Goal: Information Seeking & Learning: Learn about a topic

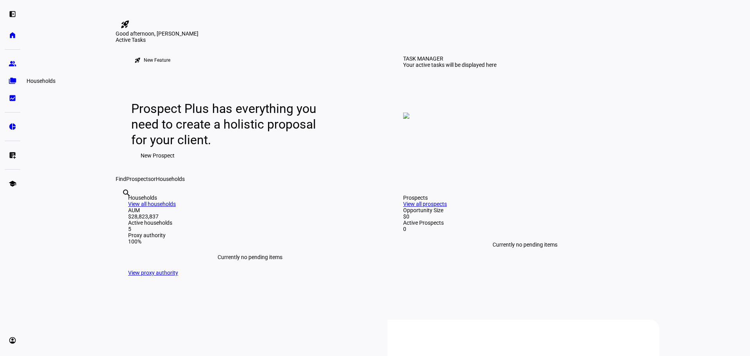
click at [11, 82] on eth-mat-symbol "folder_copy" at bounding box center [13, 81] width 8 height 8
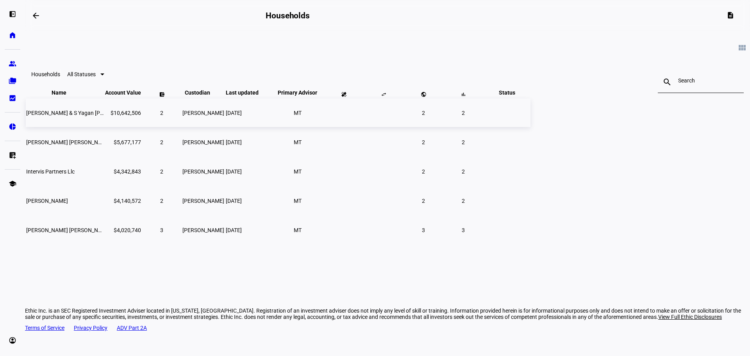
click at [104, 124] on td "[PERSON_NAME] & S Yagan [PERSON_NAME]" at bounding box center [65, 112] width 78 height 29
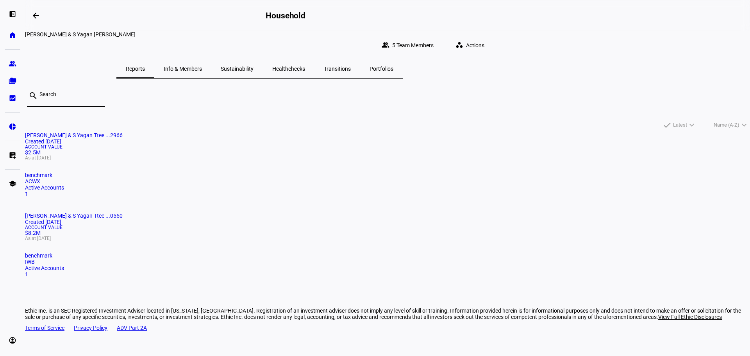
click at [253, 66] on span "Sustainability" at bounding box center [237, 68] width 33 height 5
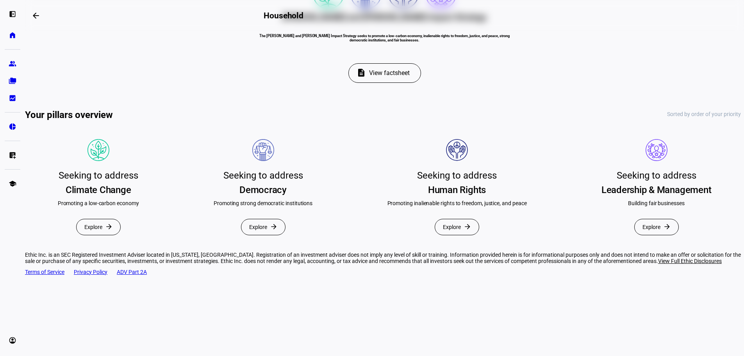
scroll to position [245, 0]
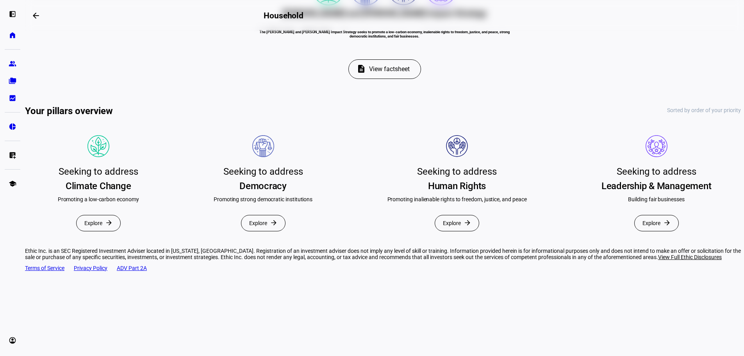
click at [113, 226] on mat-icon "arrow_forward" at bounding box center [109, 223] width 8 height 8
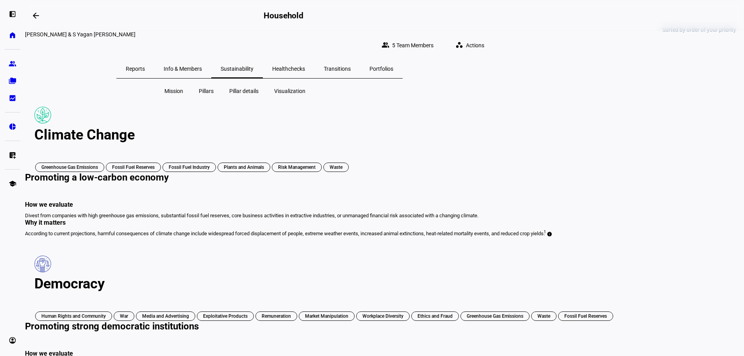
click at [305, 66] on span "Healthchecks" at bounding box center [288, 68] width 33 height 5
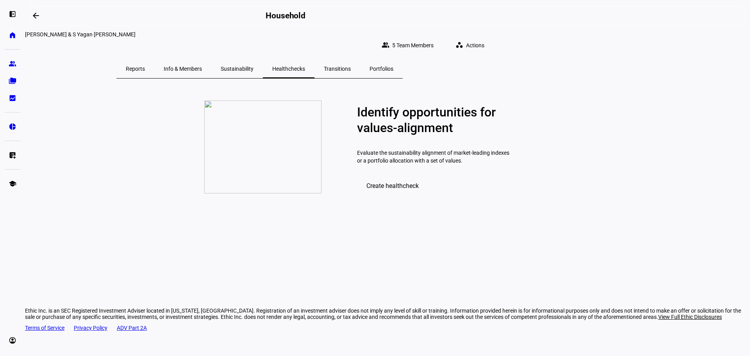
click at [145, 66] on span "Reports" at bounding box center [135, 68] width 19 height 5
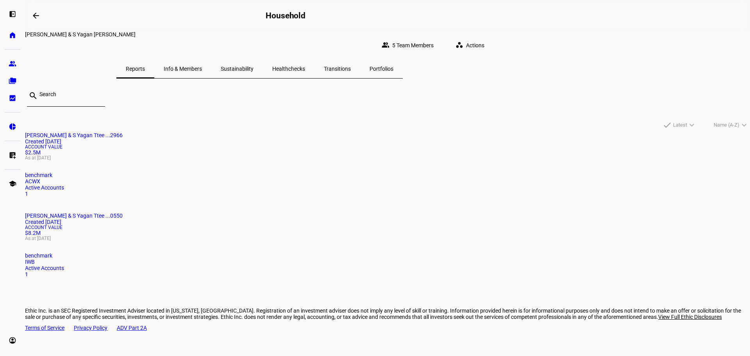
click at [202, 66] on span "Info & Members" at bounding box center [183, 68] width 38 height 5
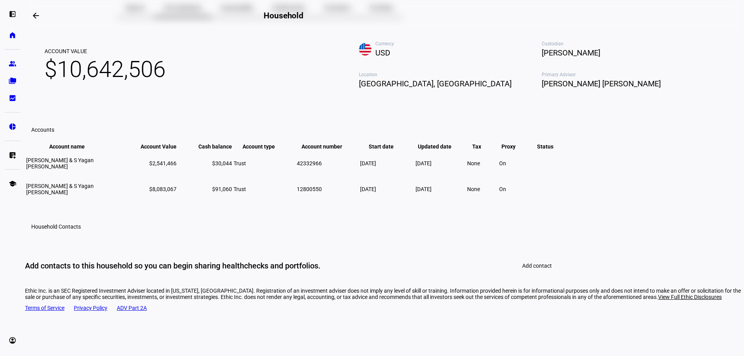
scroll to position [117, 0]
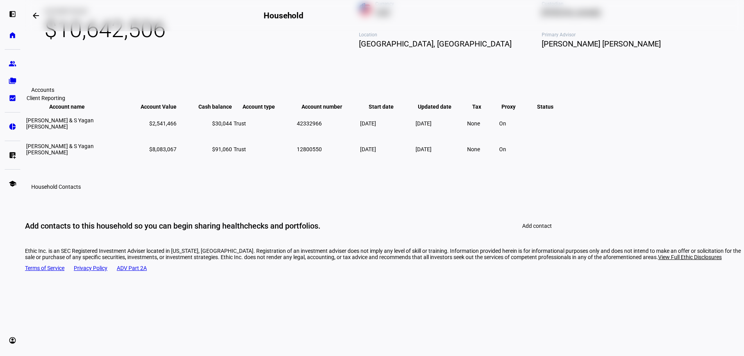
click at [12, 101] on eth-mat-symbol "bid_landscape" at bounding box center [13, 98] width 8 height 8
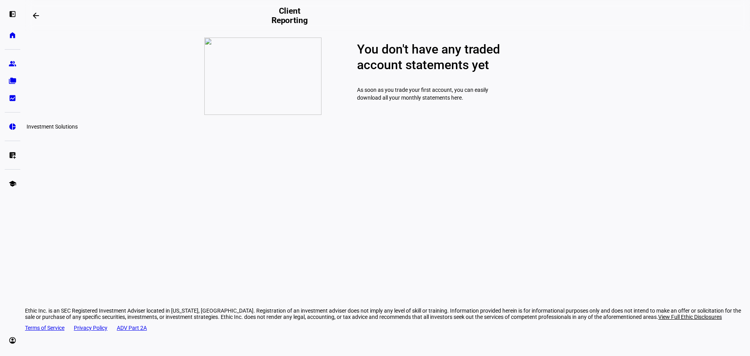
click at [12, 126] on eth-mat-symbol "pie_chart" at bounding box center [13, 127] width 8 height 8
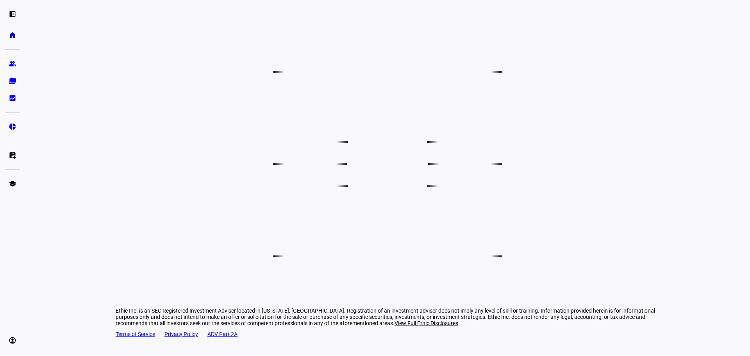
scroll to position [532, 0]
click at [14, 187] on link "school Education Hub" at bounding box center [13, 184] width 16 height 16
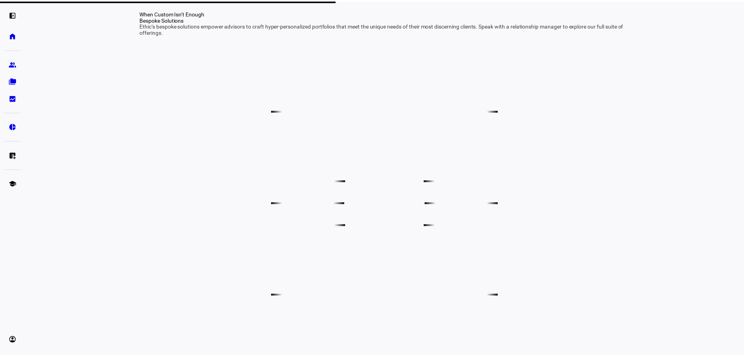
scroll to position [493, 0]
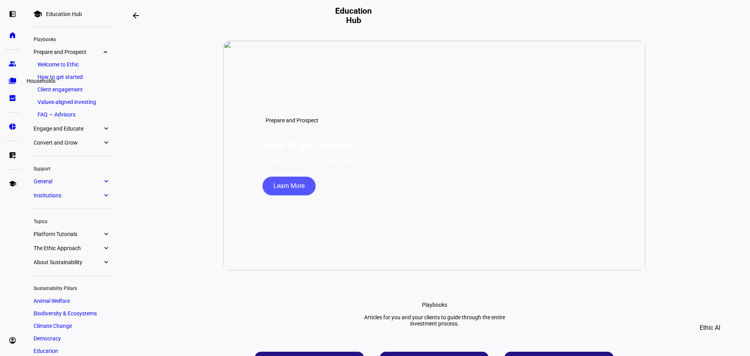
click at [9, 81] on eth-mat-symbol "folder_copy" at bounding box center [13, 81] width 8 height 8
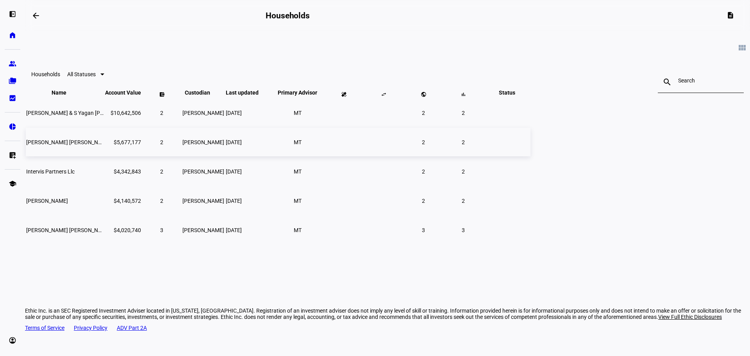
click at [111, 145] on span "[PERSON_NAME] [PERSON_NAME]" at bounding box center [68, 142] width 85 height 6
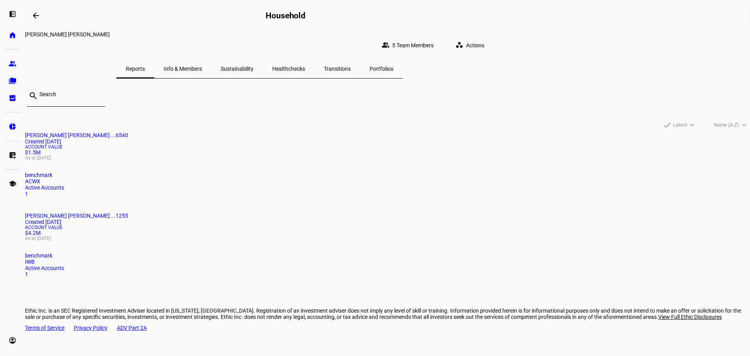
click at [253, 66] on span "Sustainability" at bounding box center [237, 68] width 33 height 5
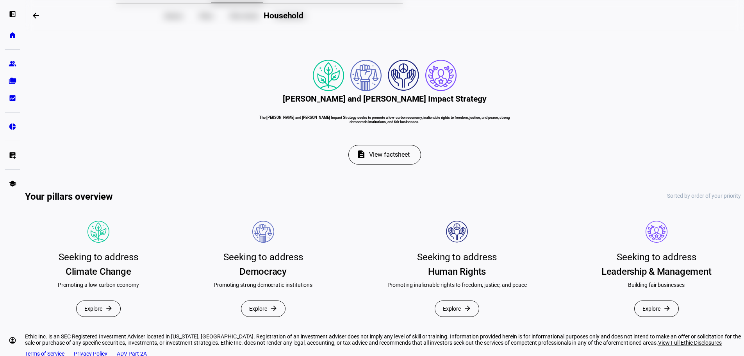
scroll to position [78, 0]
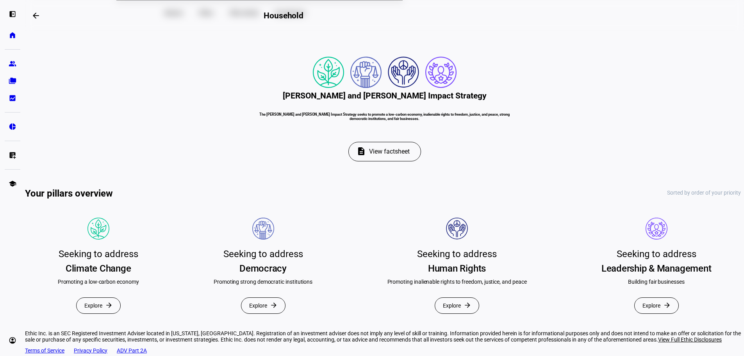
click at [392, 161] on span "View factsheet" at bounding box center [389, 151] width 41 height 19
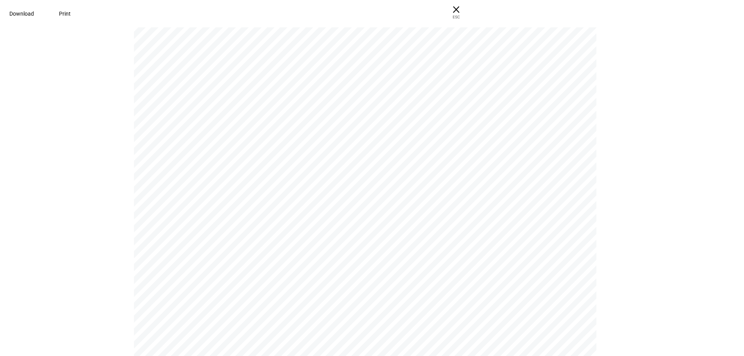
scroll to position [463, 0]
click at [469, 12] on span "ESC" at bounding box center [456, 14] width 25 height 11
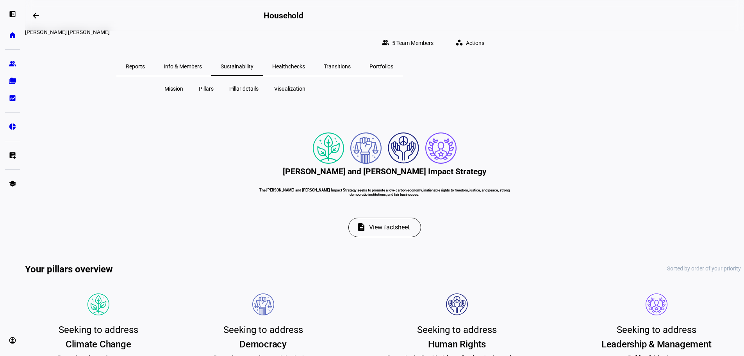
scroll to position [0, 0]
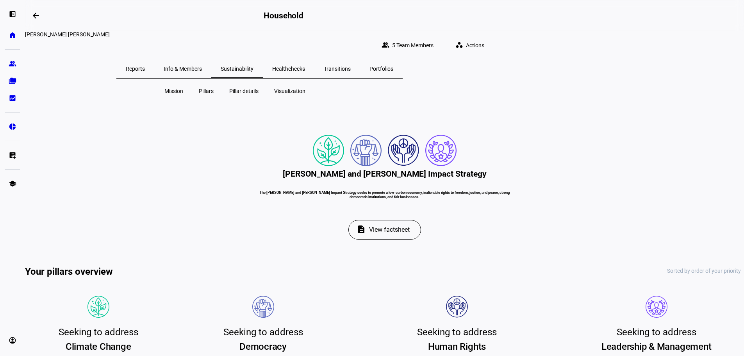
click at [204, 87] on span "Pillars" at bounding box center [206, 91] width 15 height 8
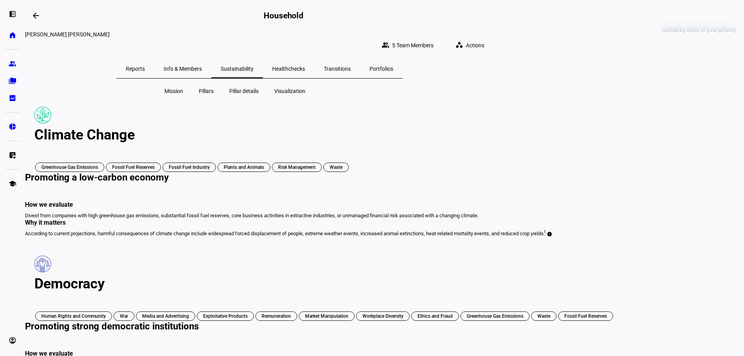
click at [233, 87] on span "Pillar details" at bounding box center [243, 91] width 29 height 8
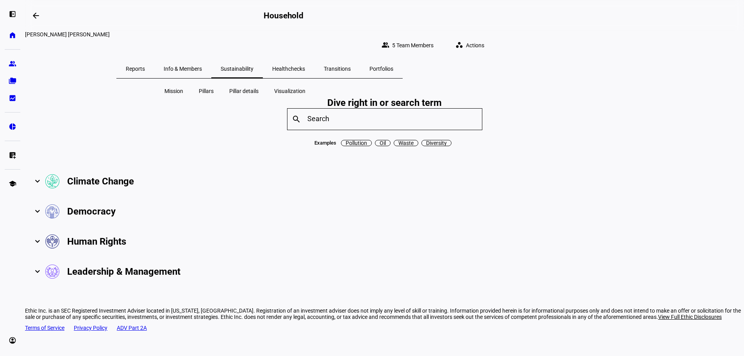
click at [282, 87] on span "Visualization" at bounding box center [289, 91] width 31 height 8
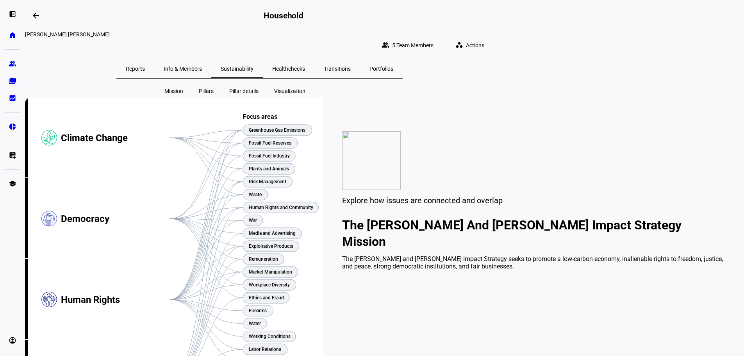
click at [305, 66] on span "Healthchecks" at bounding box center [288, 68] width 33 height 5
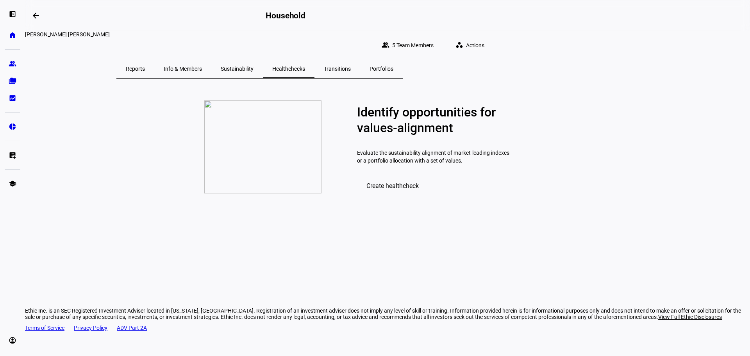
click at [396, 189] on span "Create healthcheck" at bounding box center [392, 185] width 52 height 7
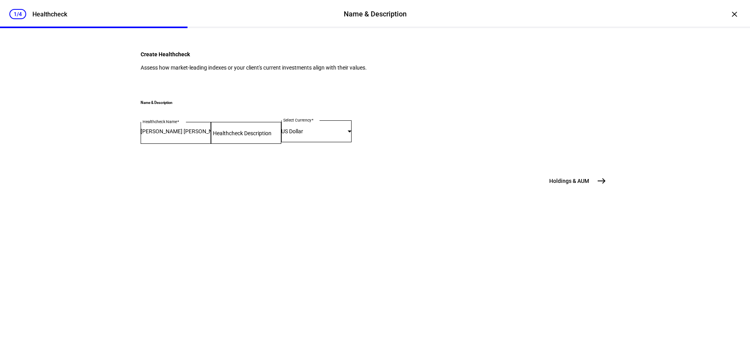
scroll to position [32, 0]
click at [601, 185] on mat-icon "east" at bounding box center [601, 180] width 9 height 9
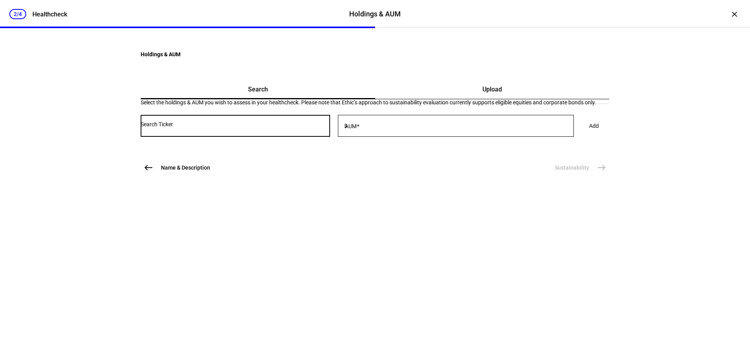
click at [294, 127] on input "Number" at bounding box center [235, 124] width 189 height 6
click at [144, 172] on mat-icon "west" at bounding box center [148, 167] width 9 height 9
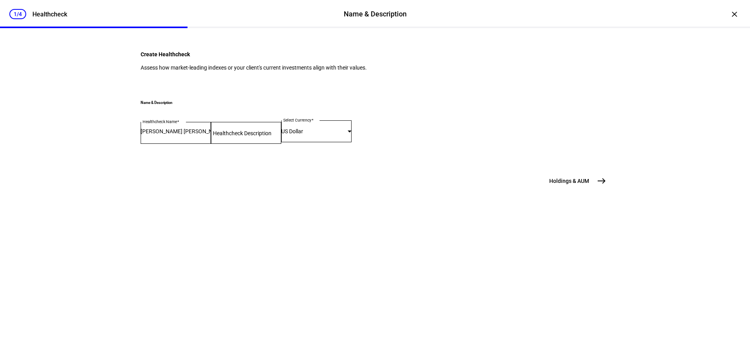
click at [213, 136] on mat-label "Healthcheck Description" at bounding box center [242, 133] width 59 height 6
click at [211, 134] on input "Healthcheck Description" at bounding box center [246, 131] width 70 height 6
click at [599, 185] on mat-icon "east" at bounding box center [601, 180] width 9 height 9
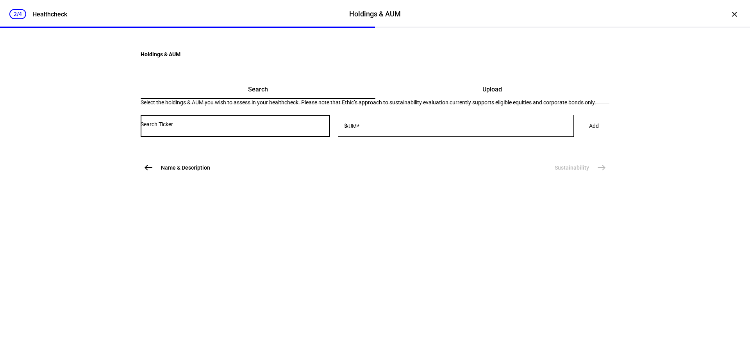
click at [239, 127] on input "Number" at bounding box center [235, 124] width 189 height 6
click at [451, 99] on div "Upload" at bounding box center [492, 89] width 234 height 19
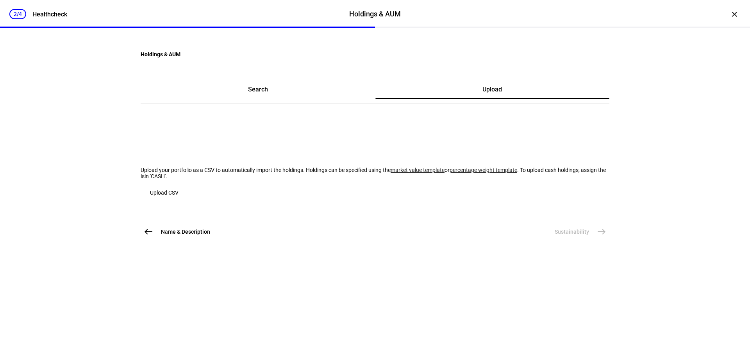
click at [144, 236] on mat-icon "west" at bounding box center [148, 231] width 9 height 9
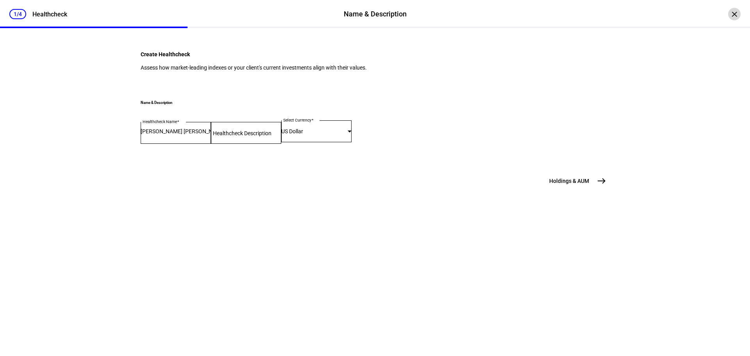
click at [728, 14] on div "×" at bounding box center [734, 14] width 12 height 12
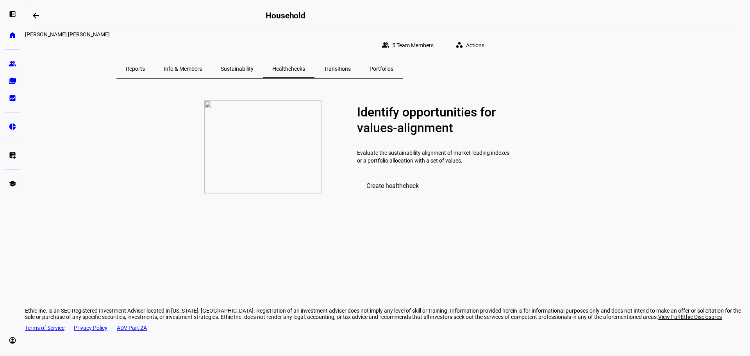
click at [393, 66] on span "Portfolios" at bounding box center [381, 68] width 24 height 5
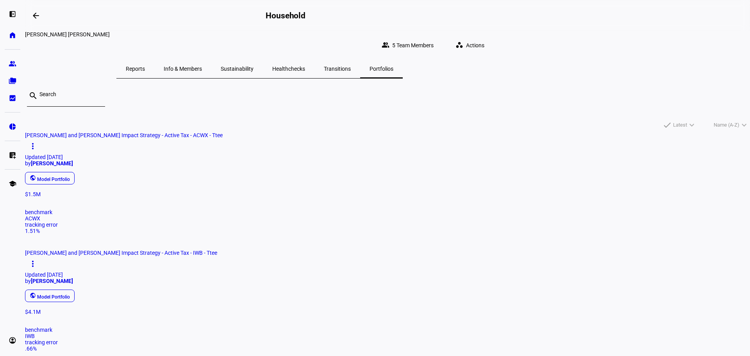
click at [253, 66] on span "Sustainability" at bounding box center [237, 68] width 33 height 5
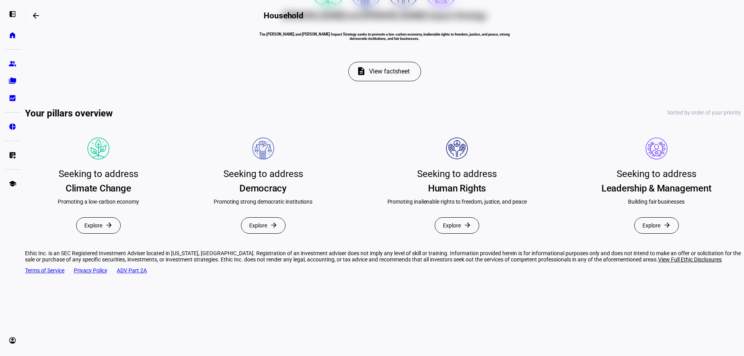
scroll to position [156, 0]
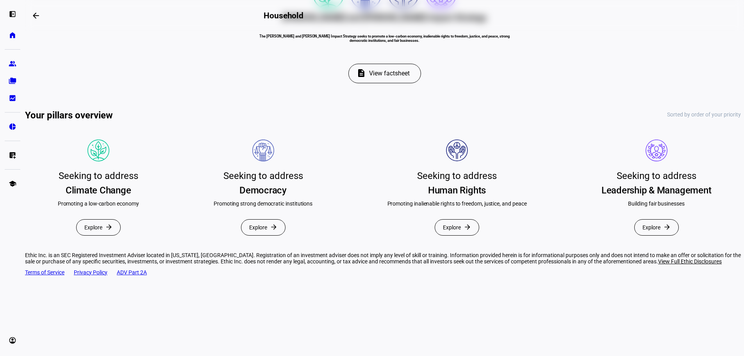
click at [390, 83] on span "View factsheet" at bounding box center [389, 73] width 41 height 19
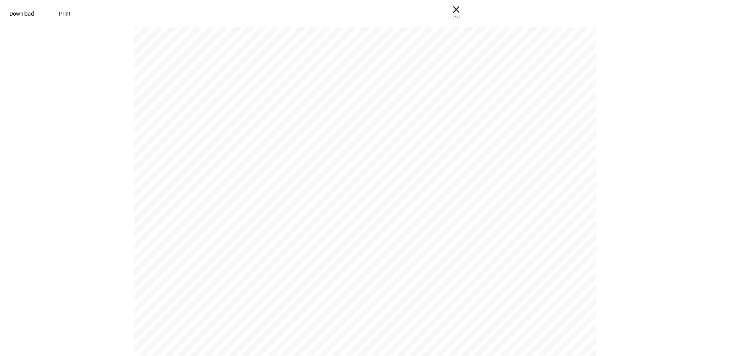
scroll to position [0, 0]
click at [71, 14] on span "Print" at bounding box center [65, 14] width 12 height 6
click at [469, 11] on span "× ESC" at bounding box center [456, 12] width 25 height 25
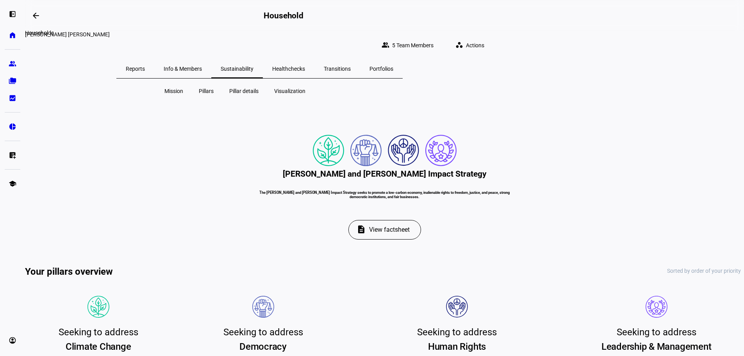
click at [42, 16] on span at bounding box center [36, 15] width 19 height 19
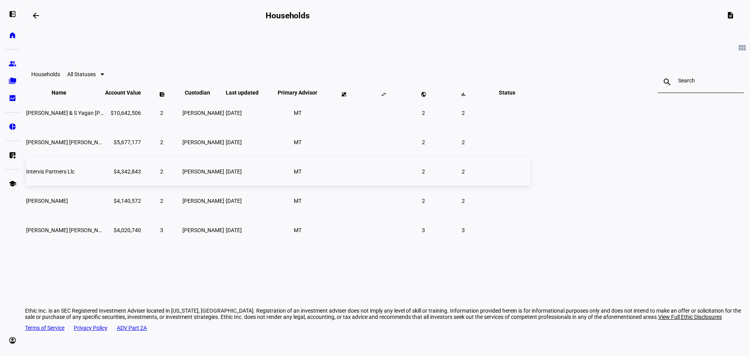
click at [75, 175] on span "Intervis Partners Llc" at bounding box center [50, 171] width 48 height 6
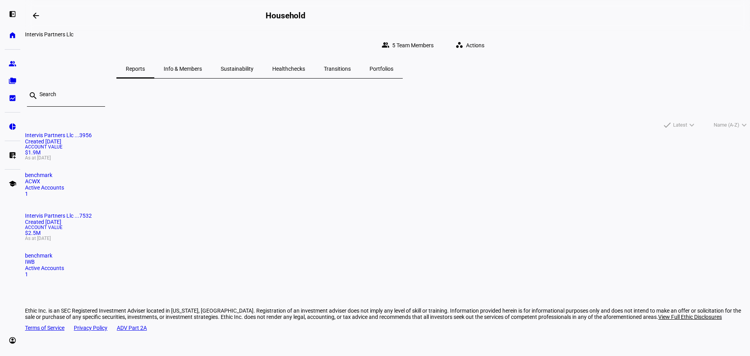
click at [253, 66] on span "Sustainability" at bounding box center [237, 68] width 33 height 5
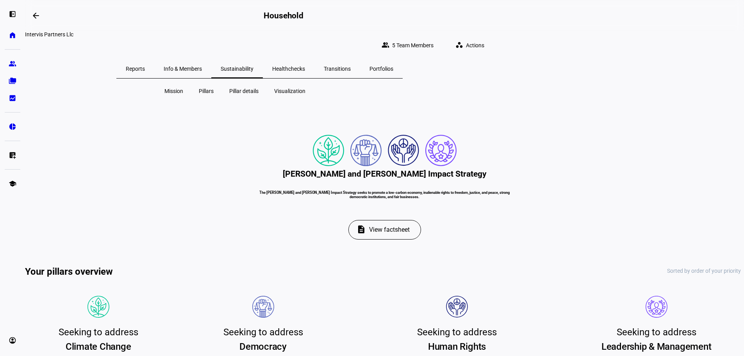
click at [351, 66] on span "Transitions" at bounding box center [337, 68] width 27 height 5
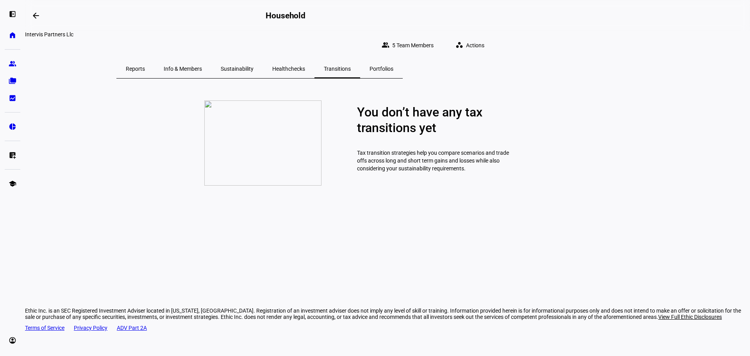
click at [393, 66] on span "Portfolios" at bounding box center [381, 68] width 24 height 5
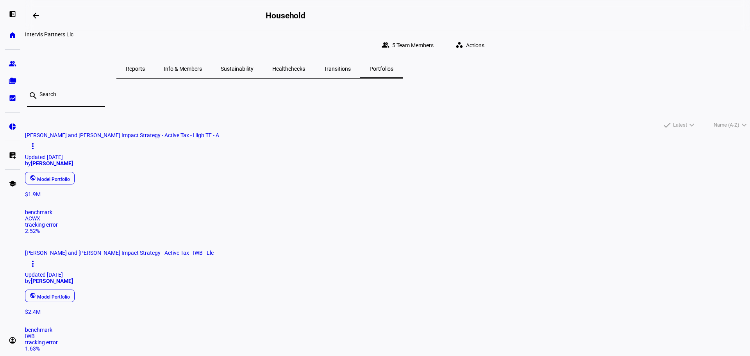
click at [332, 288] on div "public Model Portfolio" at bounding box center [384, 296] width 725 height 16
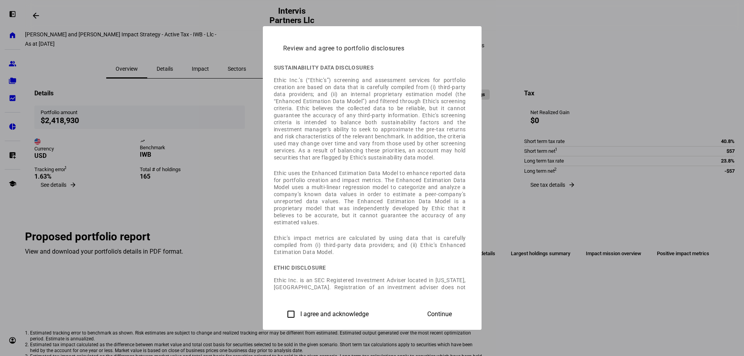
click at [299, 310] on label "I agree and acknowledge" at bounding box center [334, 313] width 70 height 7
click at [283, 310] on input "I agree and acknowledge" at bounding box center [291, 314] width 16 height 16
checkbox input "true"
click at [461, 314] on span at bounding box center [439, 314] width 43 height 19
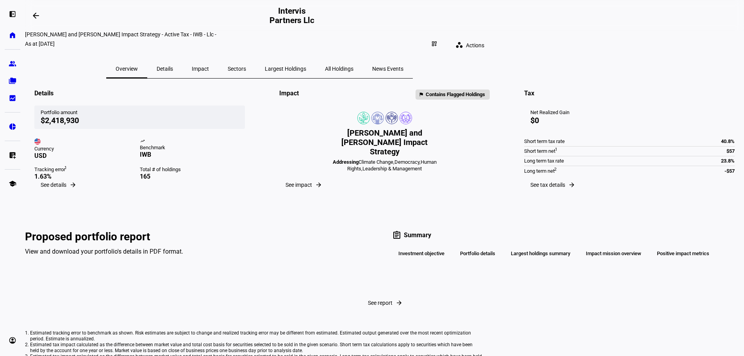
click at [312, 188] on span "See impact" at bounding box center [298, 185] width 27 height 6
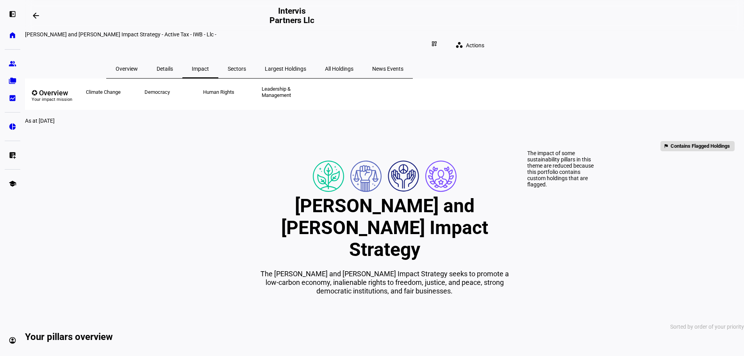
click at [670, 142] on span "Contains Flagged Holdings" at bounding box center [699, 146] width 59 height 9
click at [353, 66] on span "All Holdings" at bounding box center [339, 68] width 29 height 5
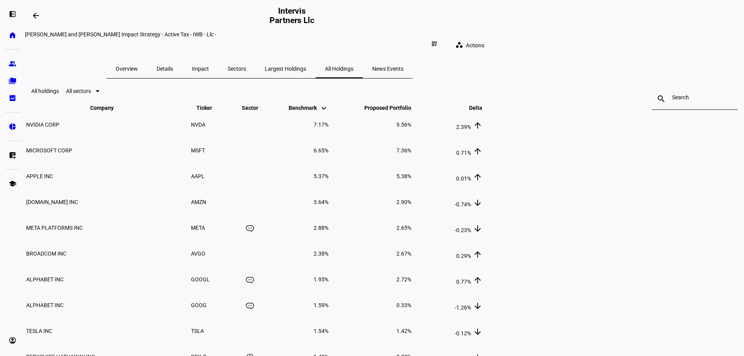
click at [100, 96] on div at bounding box center [95, 90] width 9 height 9
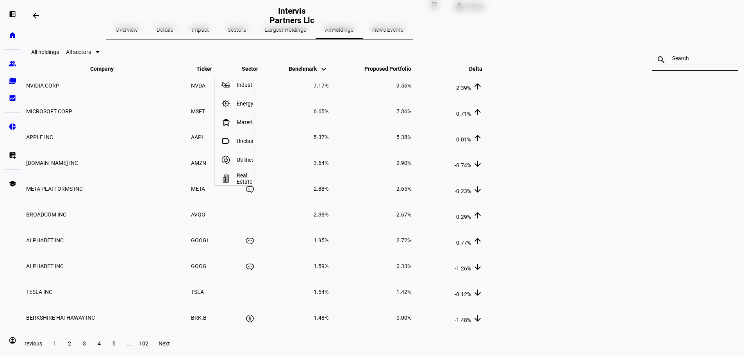
click at [116, 147] on div at bounding box center [372, 178] width 744 height 356
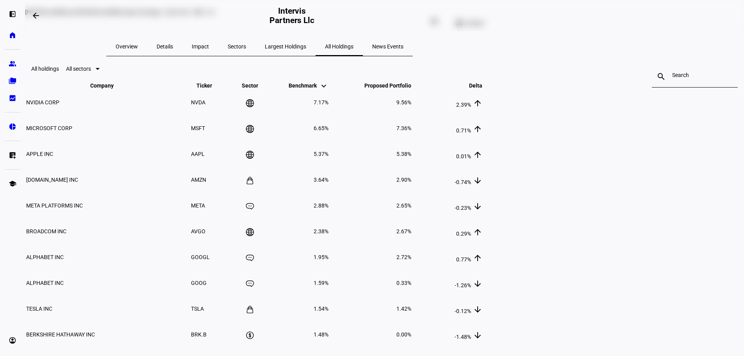
scroll to position [0, 0]
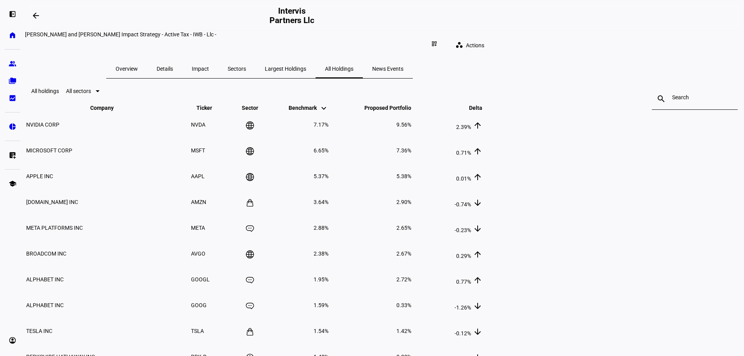
click at [306, 66] on span "Largest Holdings" at bounding box center [285, 68] width 41 height 5
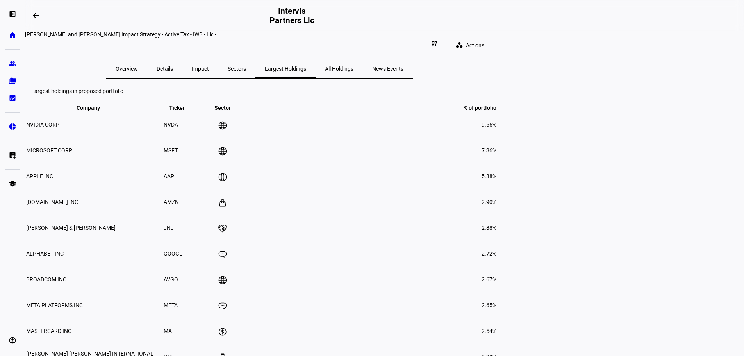
click at [138, 66] on span "Overview" at bounding box center [127, 68] width 22 height 5
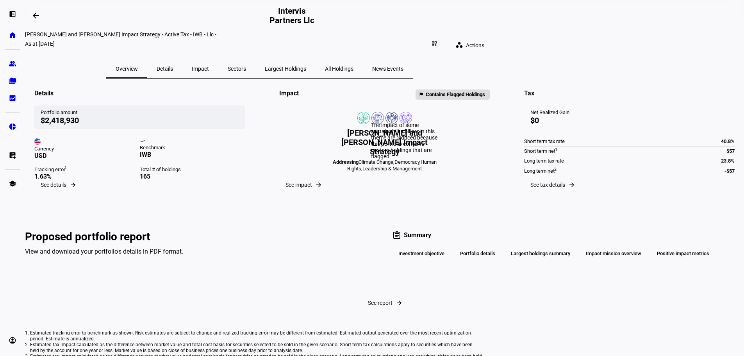
click at [419, 99] on mat-icon "flag" at bounding box center [421, 94] width 5 height 9
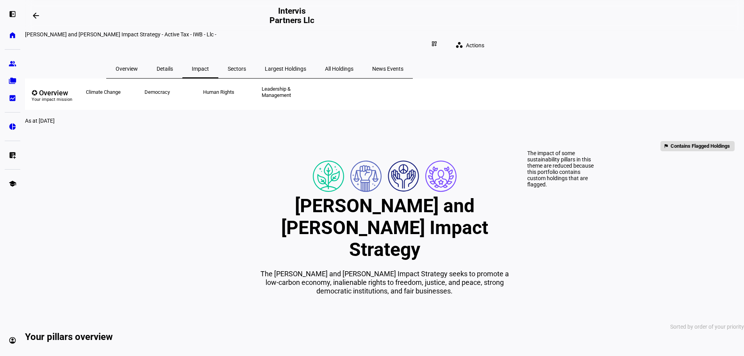
click at [670, 142] on span "Contains Flagged Holdings" at bounding box center [699, 146] width 59 height 9
click at [306, 66] on span "Largest Holdings" at bounding box center [285, 68] width 41 height 5
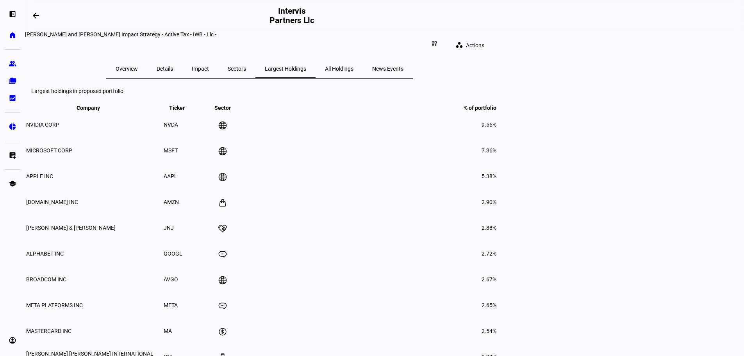
click at [353, 59] on span "All Holdings" at bounding box center [339, 68] width 29 height 19
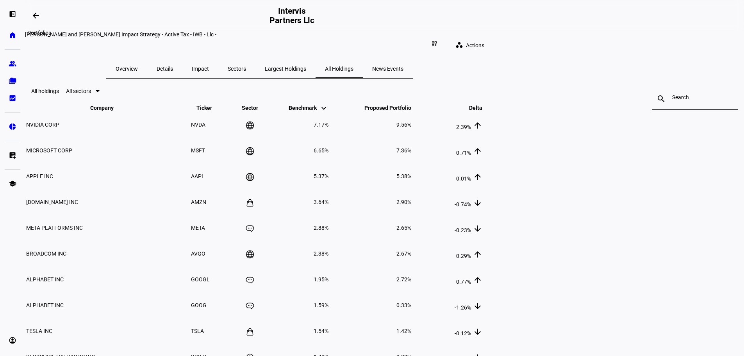
click at [36, 11] on span at bounding box center [36, 15] width 19 height 19
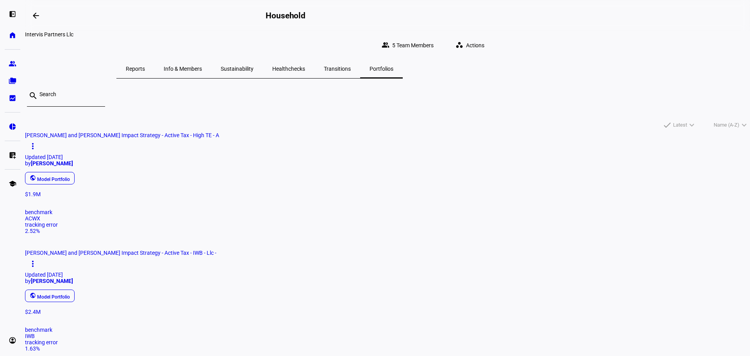
click at [253, 66] on span "Sustainability" at bounding box center [237, 68] width 33 height 5
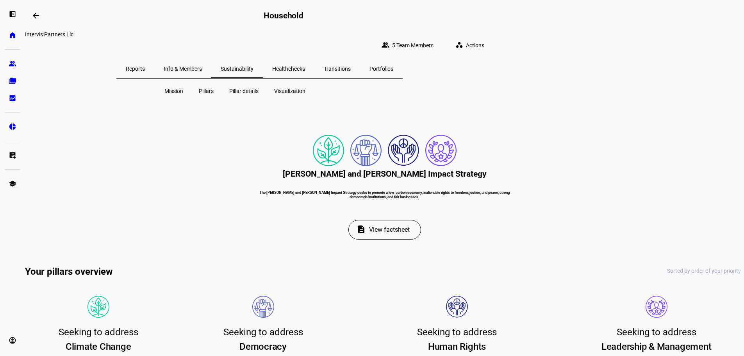
click at [463, 41] on mat-icon "workspaces" at bounding box center [459, 45] width 8 height 8
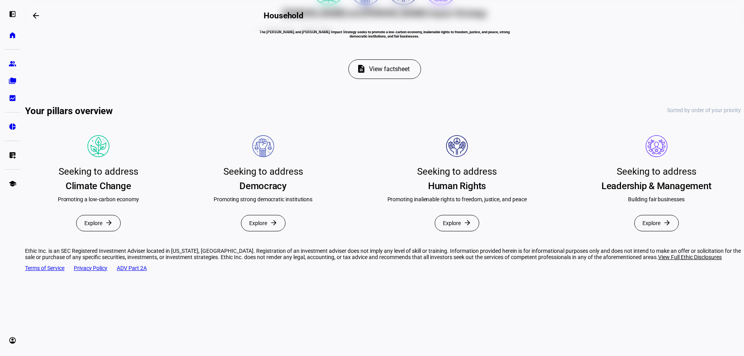
scroll to position [323, 0]
click at [11, 153] on div at bounding box center [372, 178] width 744 height 356
click at [10, 32] on eth-mat-symbol "home" at bounding box center [13, 35] width 8 height 8
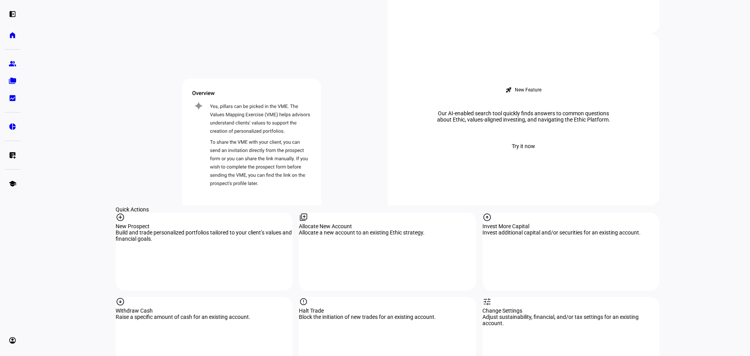
scroll to position [625, 0]
